Goal: Check status

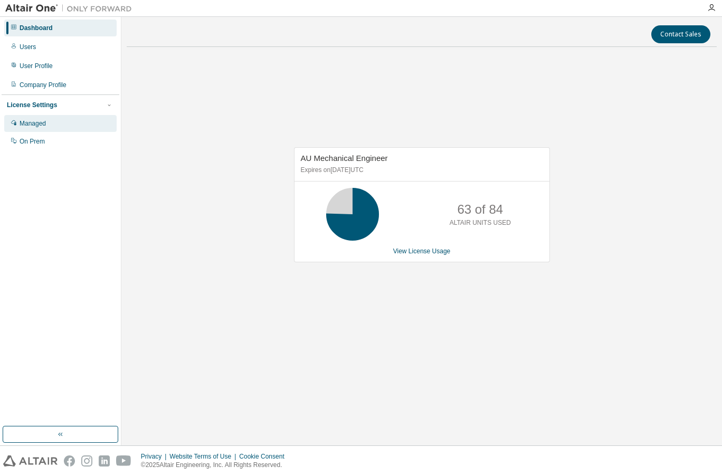
click at [62, 123] on div "Managed" at bounding box center [60, 123] width 112 height 17
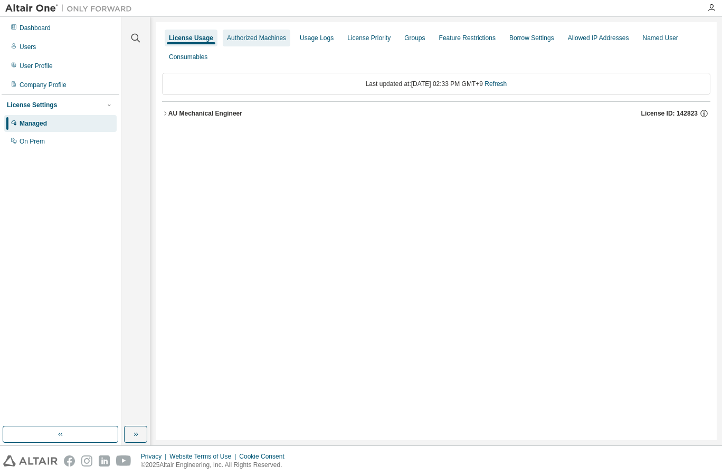
click at [232, 38] on div "Authorized Machines" at bounding box center [256, 38] width 59 height 8
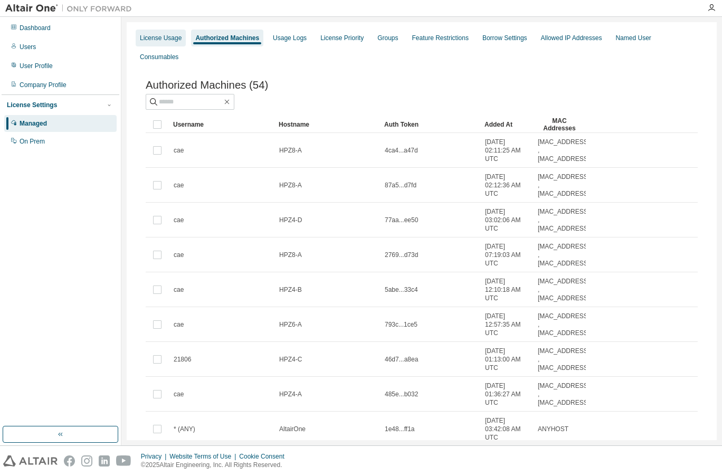
drag, startPoint x: 182, startPoint y: 33, endPoint x: 175, endPoint y: 41, distance: 10.9
click at [179, 36] on div "License Usage" at bounding box center [161, 38] width 50 height 17
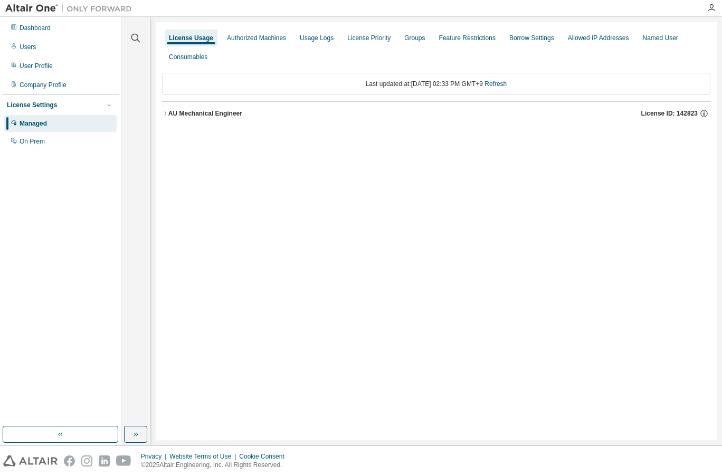
click at [195, 117] on div "AU Mechanical Engineer" at bounding box center [205, 113] width 74 height 8
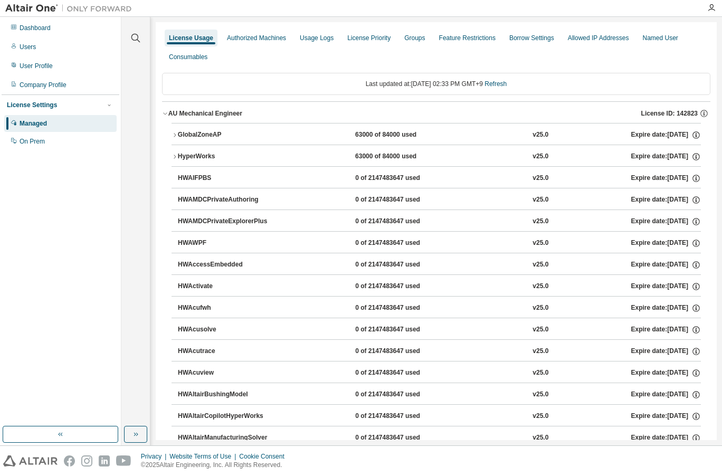
click at [176, 161] on button "HyperWorks 63000 of 84000 used v25.0 Expire date: 2038-01-01" at bounding box center [435, 156] width 529 height 23
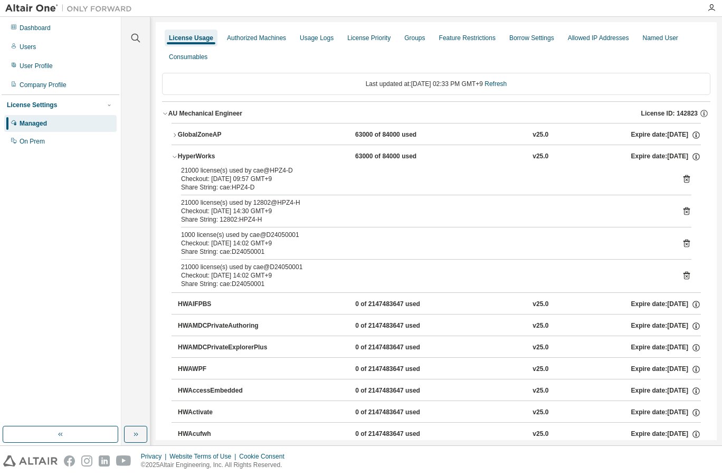
click at [683, 209] on icon at bounding box center [686, 211] width 6 height 8
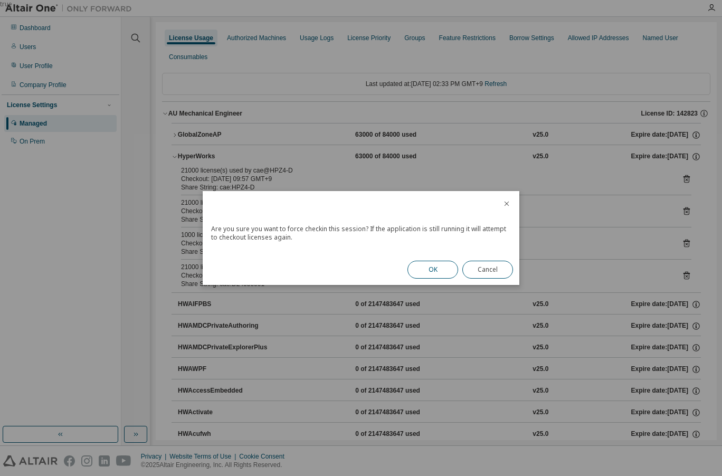
click at [417, 264] on button "OK" at bounding box center [432, 270] width 51 height 18
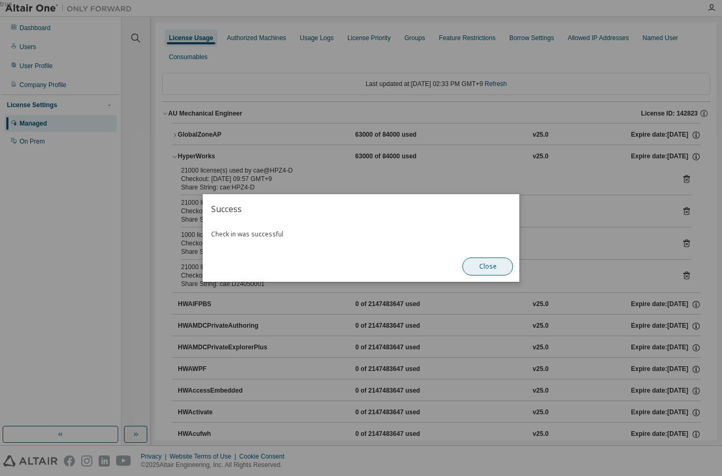
click at [473, 263] on button "Close" at bounding box center [487, 266] width 51 height 18
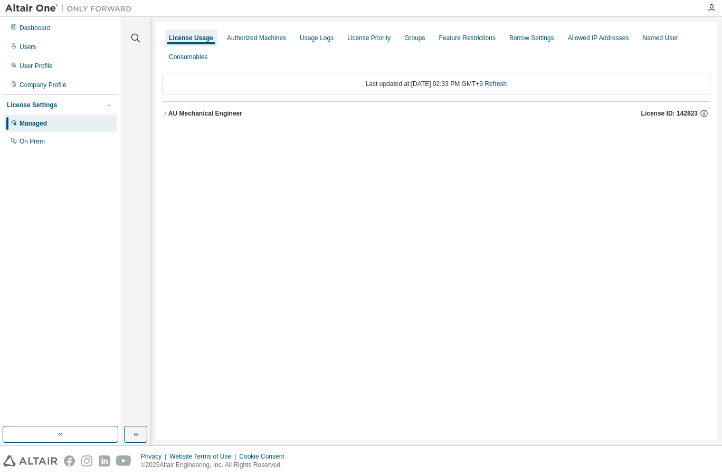
click at [166, 111] on icon "button" at bounding box center [165, 113] width 6 height 6
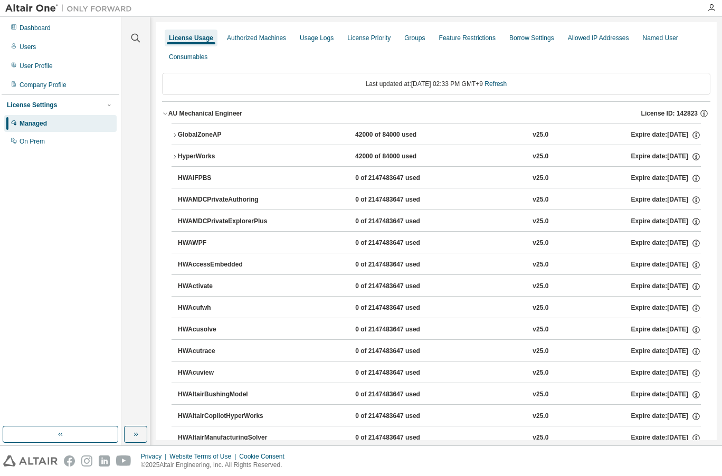
click at [174, 157] on icon "button" at bounding box center [174, 156] width 6 height 6
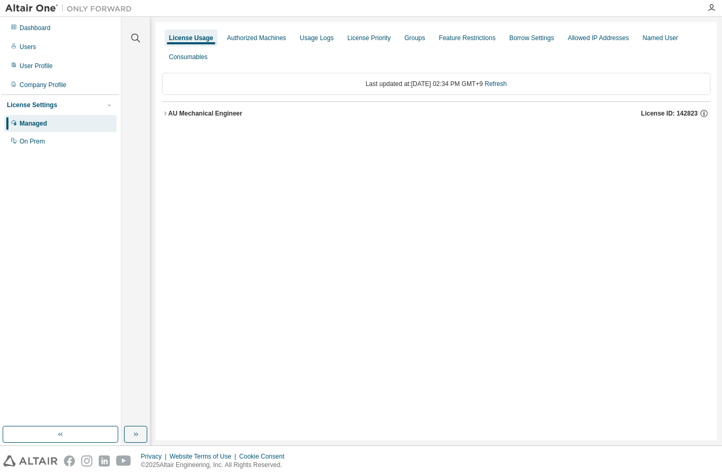
click at [226, 117] on div "AU Mechanical Engineer" at bounding box center [205, 113] width 74 height 8
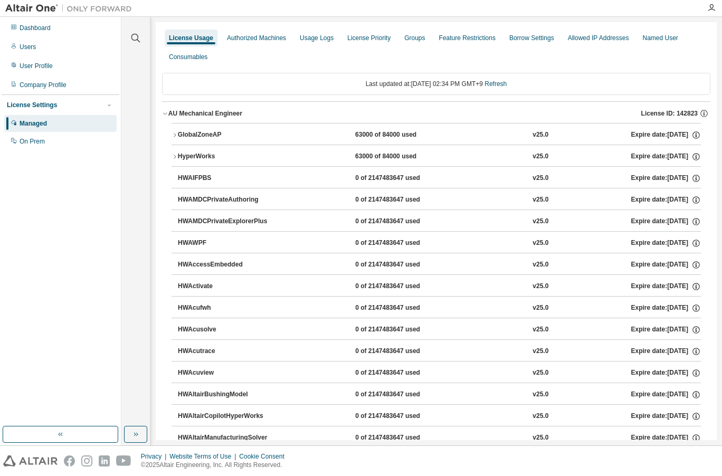
click at [172, 152] on button "HyperWorks 63000 of 84000 used v25.0 Expire date: 2038-01-01" at bounding box center [435, 156] width 529 height 23
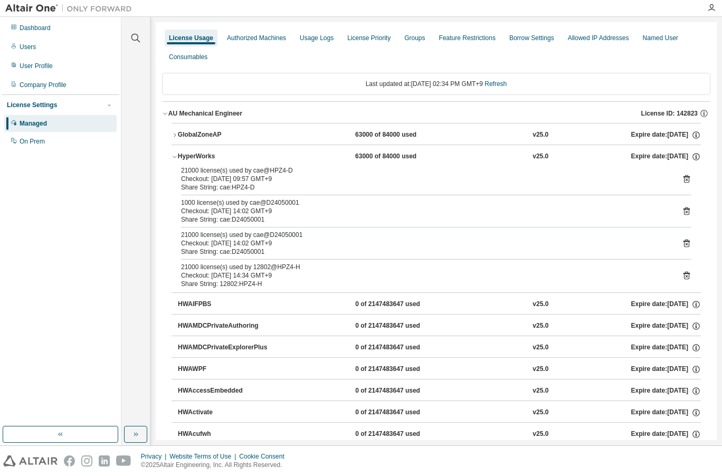
click at [685, 277] on icon at bounding box center [686, 276] width 3 height 3
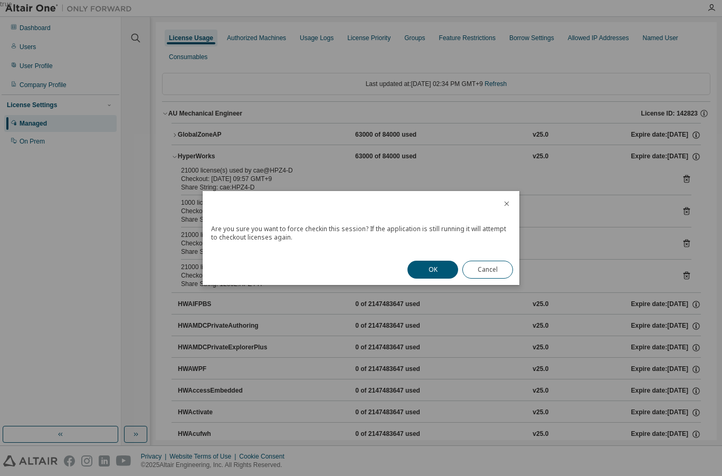
click at [438, 279] on div "OK Cancel" at bounding box center [460, 269] width 118 height 31
click at [428, 275] on button "OK" at bounding box center [432, 270] width 51 height 18
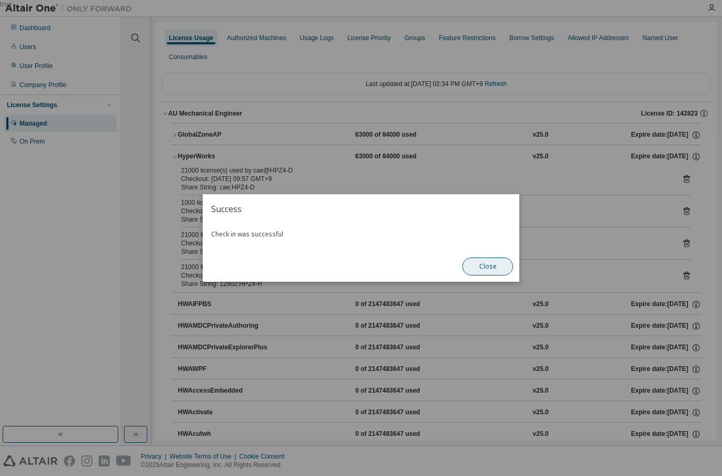
click at [482, 266] on button "Close" at bounding box center [487, 266] width 51 height 18
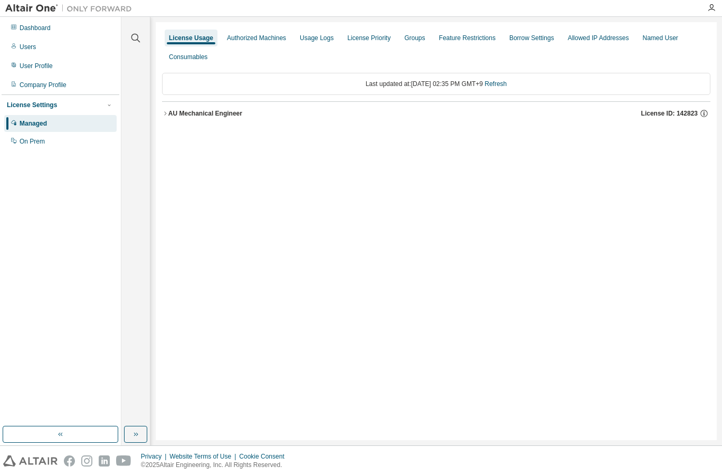
click at [170, 117] on div "AU Mechanical Engineer" at bounding box center [205, 113] width 74 height 8
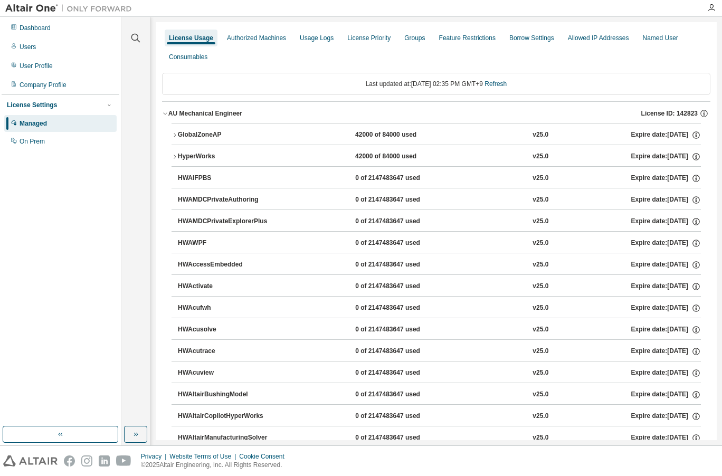
click at [171, 152] on button "HyperWorks 42000 of 84000 used v25.0 Expire date: [DATE]" at bounding box center [435, 156] width 529 height 23
